Goal: Information Seeking & Learning: Learn about a topic

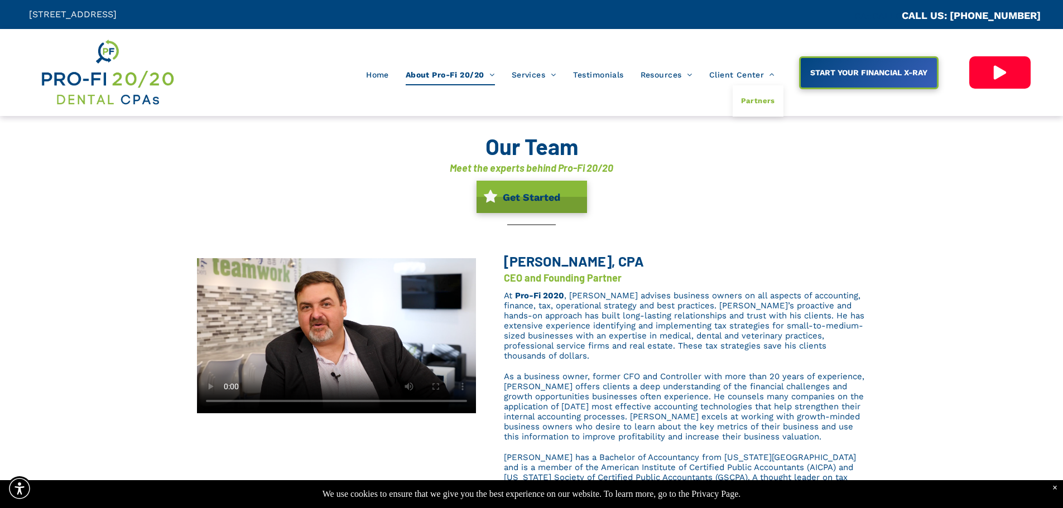
click at [755, 99] on span "Partners" at bounding box center [758, 101] width 34 height 15
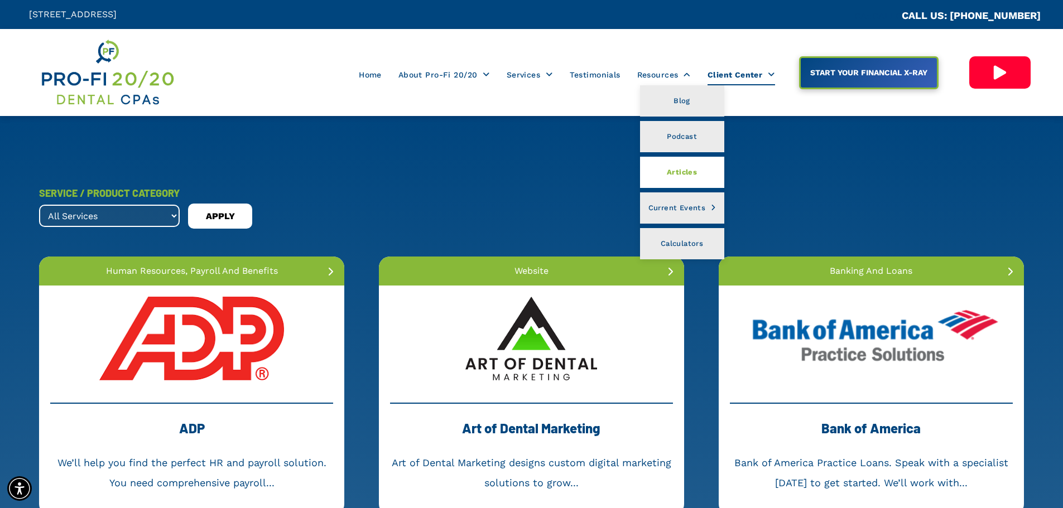
click at [675, 173] on span "Articles" at bounding box center [682, 172] width 30 height 15
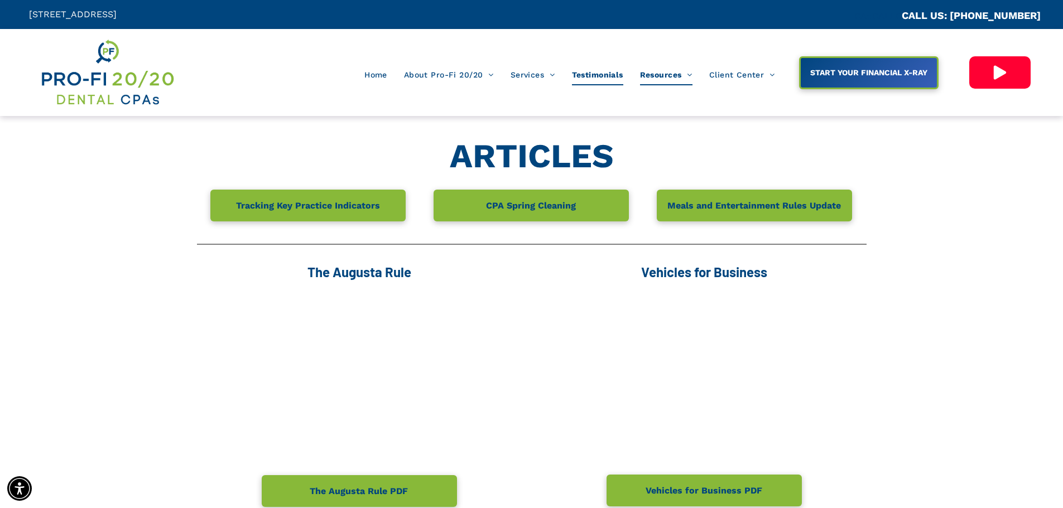
click at [593, 73] on span "Testimonials" at bounding box center [597, 74] width 51 height 21
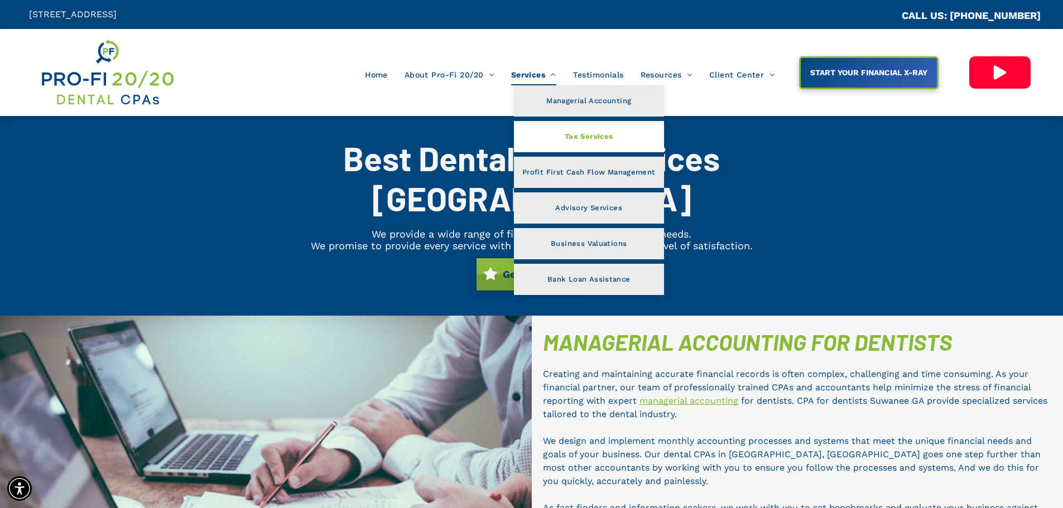
click at [567, 138] on span "Tax Services" at bounding box center [589, 136] width 49 height 15
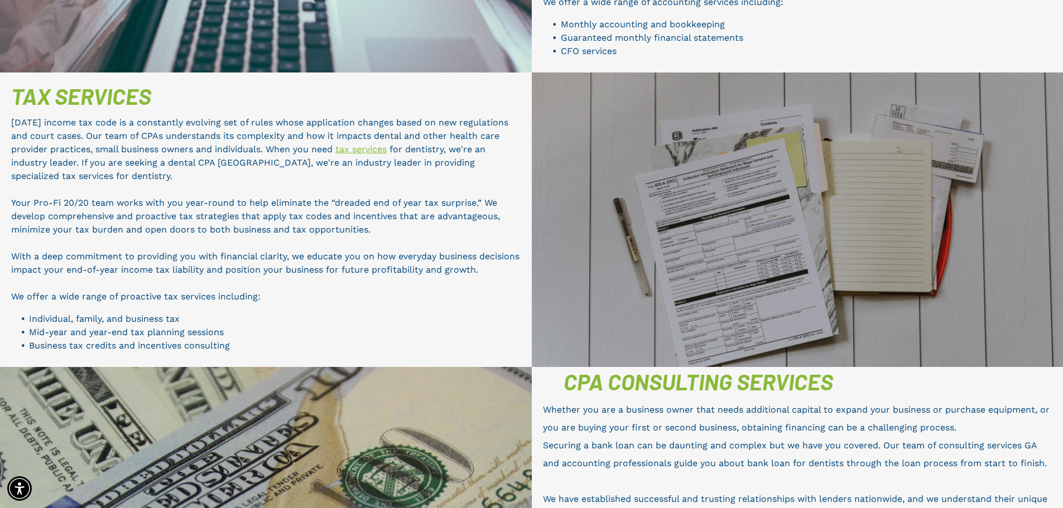
scroll to position [614, 0]
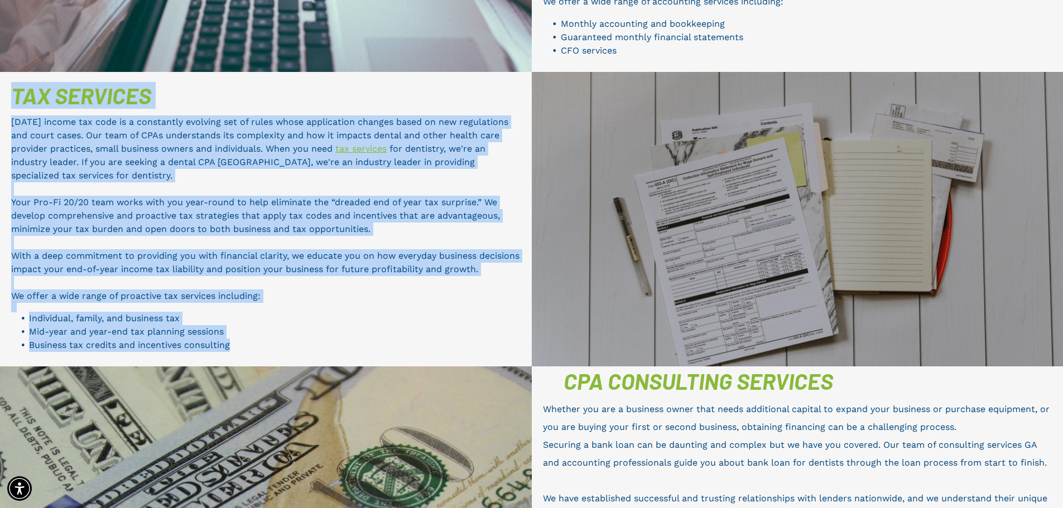
drag, startPoint x: 10, startPoint y: 47, endPoint x: 260, endPoint y: 323, distance: 372.1
click at [260, 323] on div "TAX SERVICES Today’s income tax code is a constantly evolving set of rules whos…" at bounding box center [266, 219] width 532 height 295
copy div "TAX SERVICES Today’s income tax code is a constantly evolving set of rules whos…"
